Goal: Task Accomplishment & Management: Manage account settings

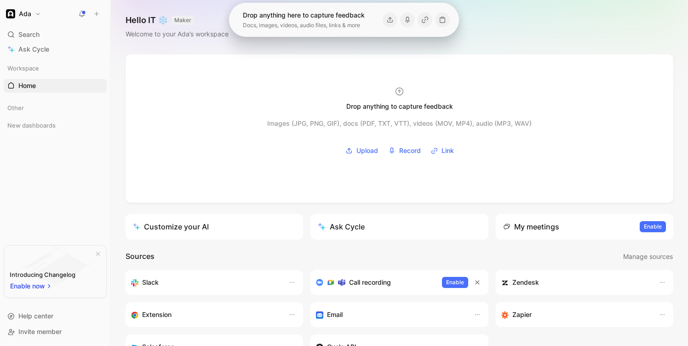
click at [29, 12] on h1 "Ada" at bounding box center [25, 14] width 12 height 8
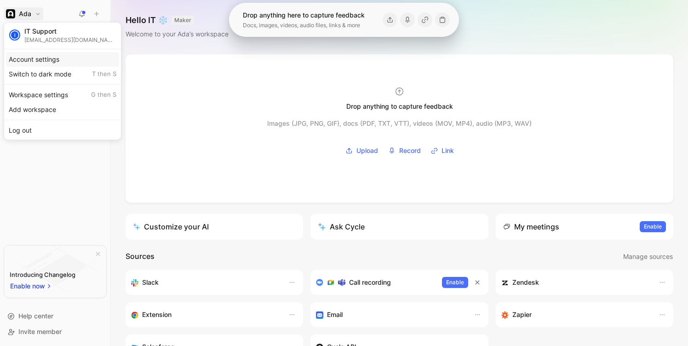
click at [53, 70] on div "Switch to dark mode T then S" at bounding box center [62, 74] width 113 height 15
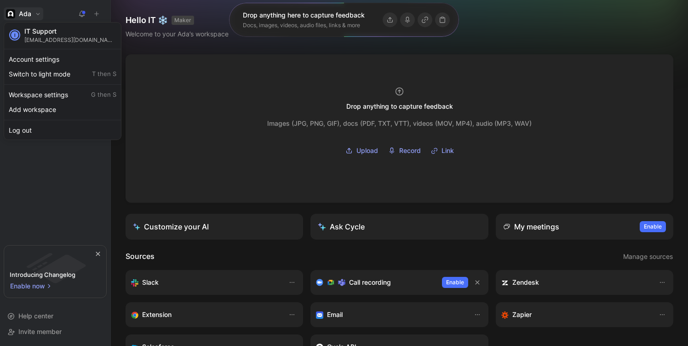
click at [30, 9] on div at bounding box center [344, 173] width 688 height 346
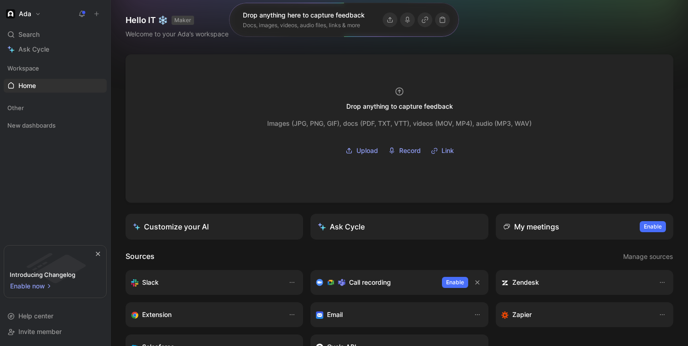
click at [30, 18] on button "Ada" at bounding box center [24, 13] width 40 height 13
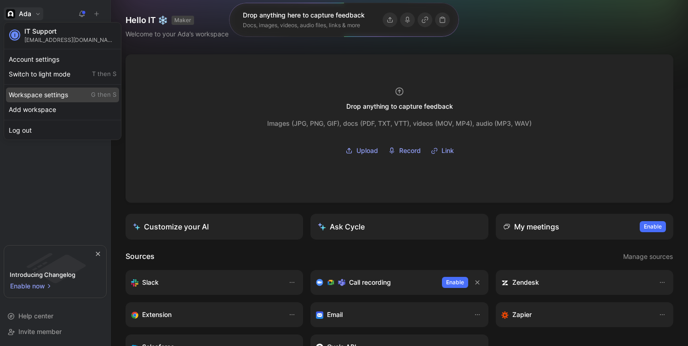
click at [44, 94] on div "Workspace settings G then S" at bounding box center [62, 94] width 113 height 15
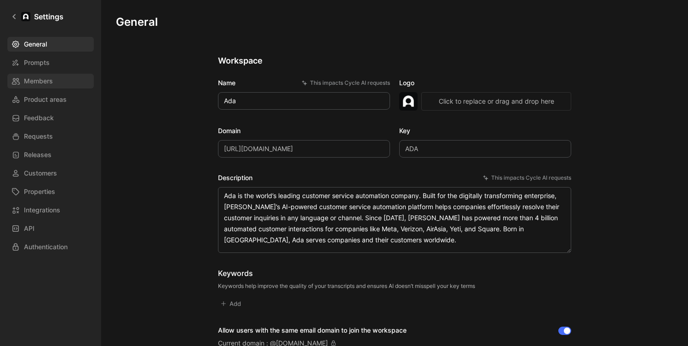
click at [56, 75] on link "Members" at bounding box center [50, 81] width 87 height 15
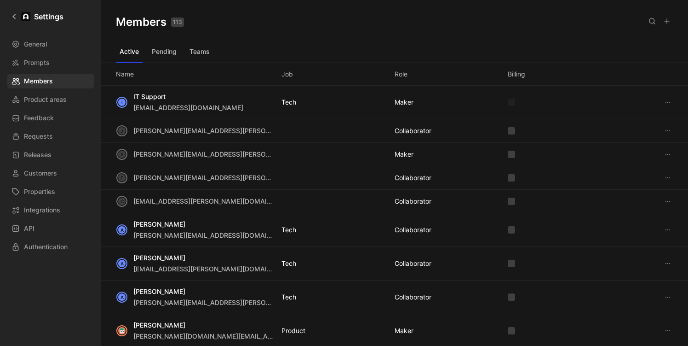
click at [649, 19] on icon at bounding box center [652, 20] width 7 height 7
type input "andre"
